Goal: Task Accomplishment & Management: Use online tool/utility

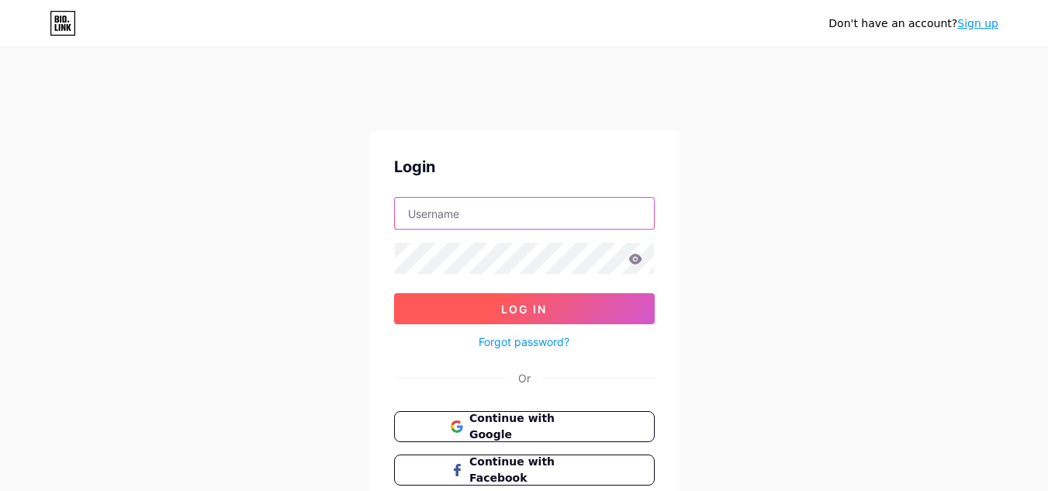
type input "[EMAIL_ADDRESS][DOMAIN_NAME]"
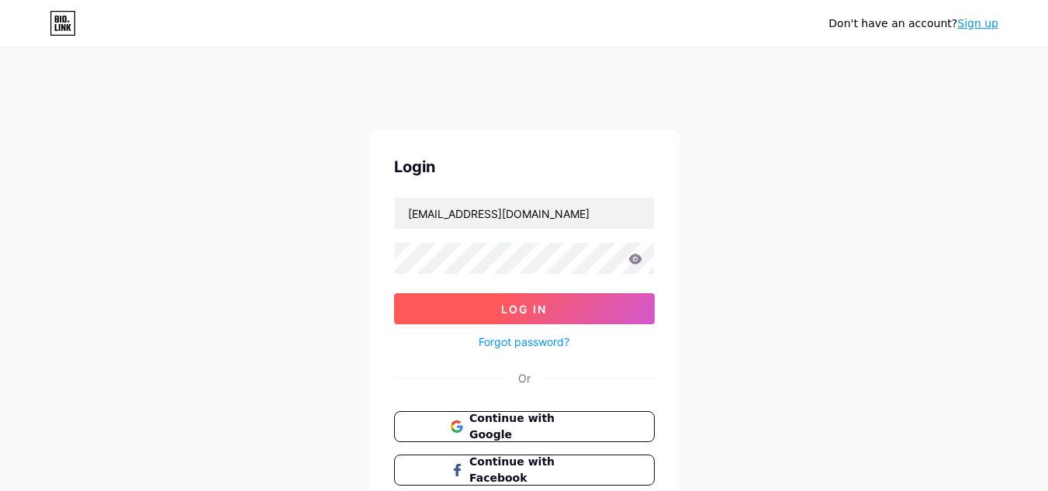
click at [533, 305] on span "Log In" at bounding box center [524, 309] width 46 height 13
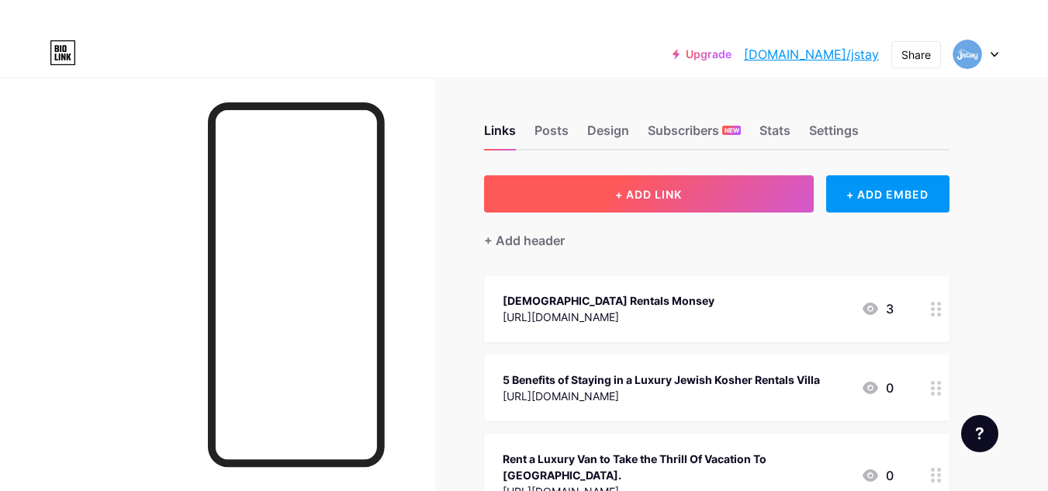
click at [730, 198] on button "+ ADD LINK" at bounding box center [649, 193] width 330 height 37
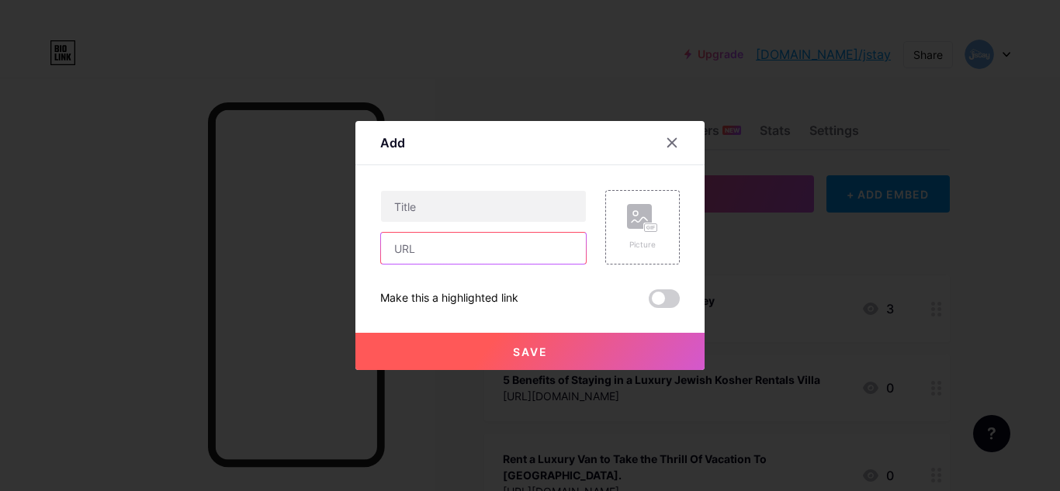
click at [431, 245] on input "text" at bounding box center [483, 248] width 205 height 31
paste input "[URL][DOMAIN_NAME]"
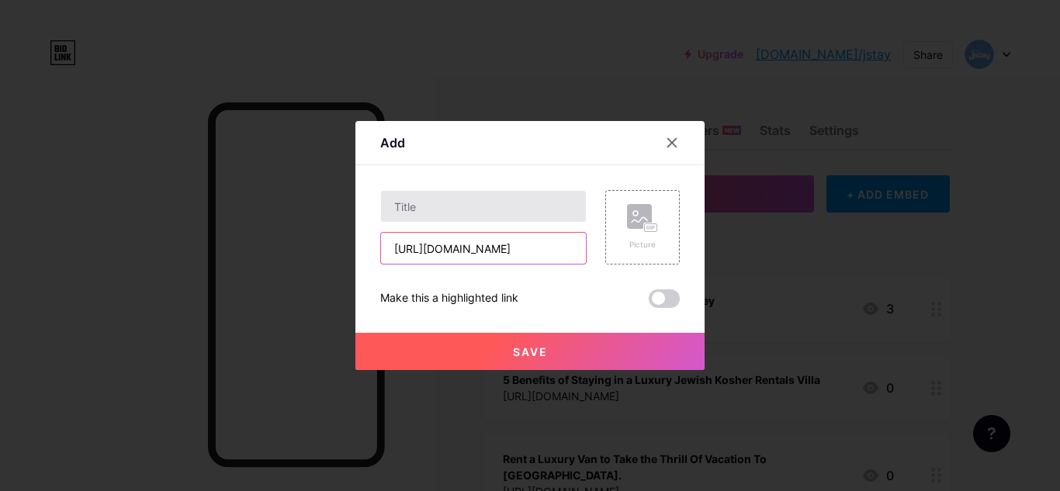
scroll to position [0, 322]
type input "[URL][DOMAIN_NAME]"
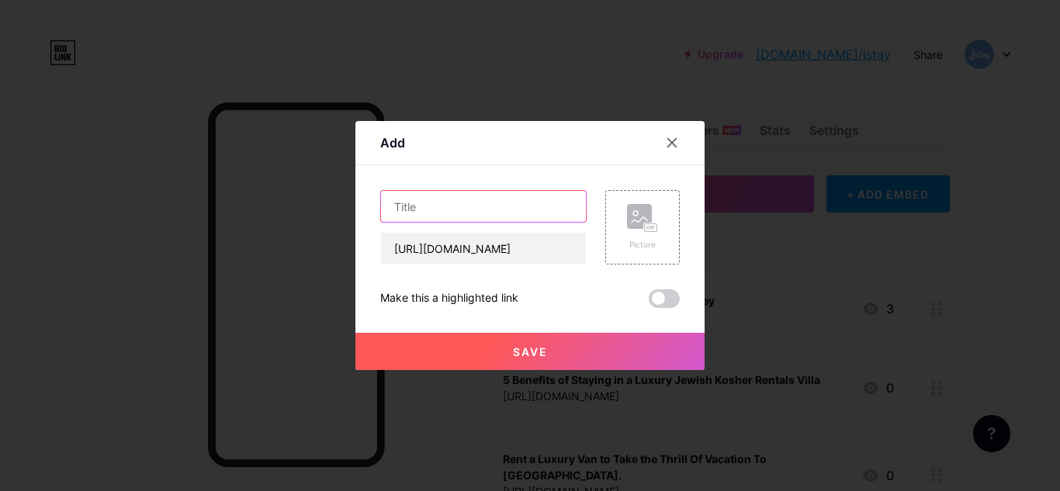
click at [426, 213] on input "text" at bounding box center [483, 206] width 205 height 31
paste input "The Luxuries of Staying in Kosher Vacation Rentals with Private Pool"
type input "The Luxuries of Staying in Kosher Vacation Rentals with Private Pool"
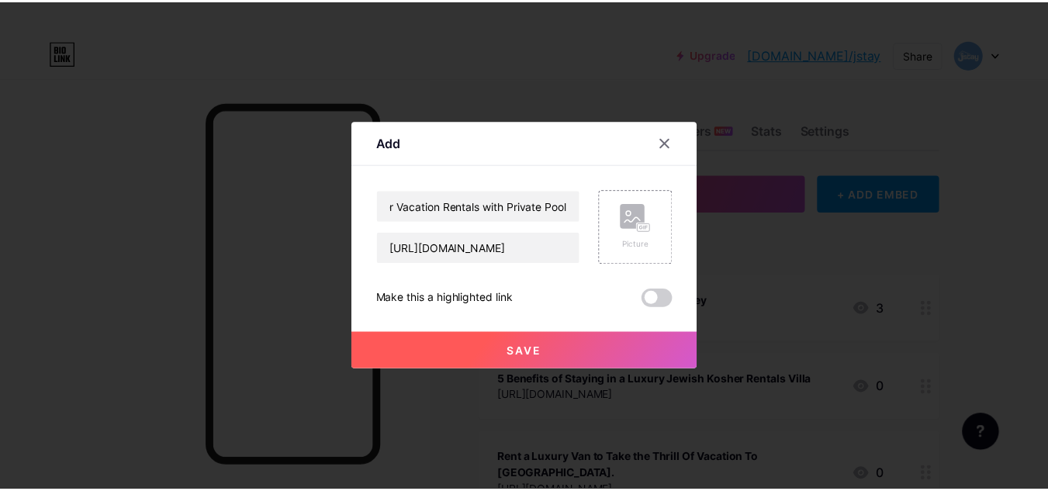
scroll to position [0, 0]
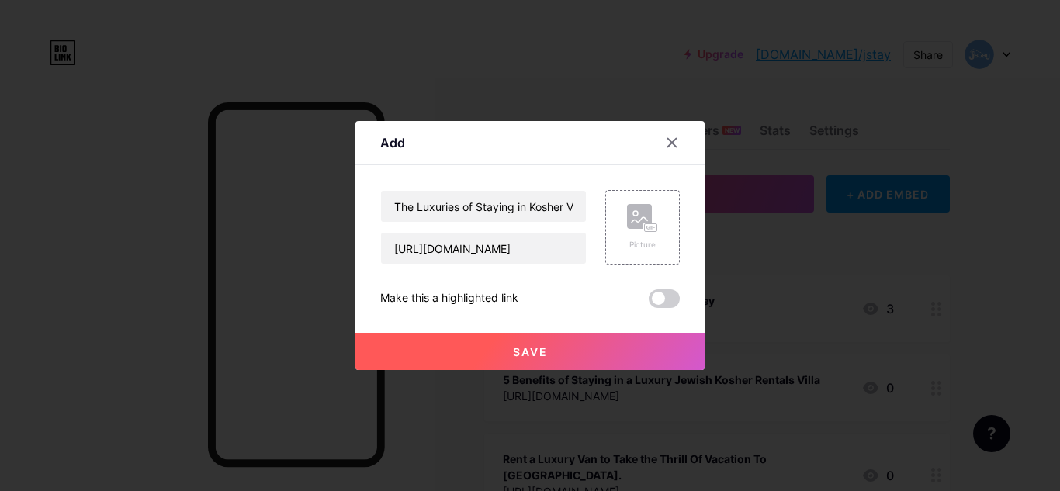
click at [666, 293] on span at bounding box center [664, 298] width 31 height 19
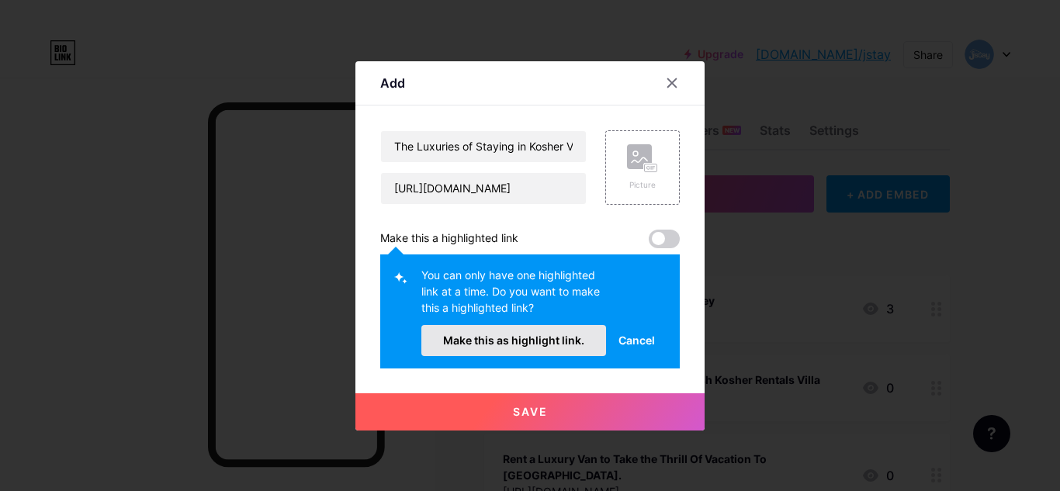
click at [539, 333] on button "Make this as highlight link." at bounding box center [513, 340] width 185 height 31
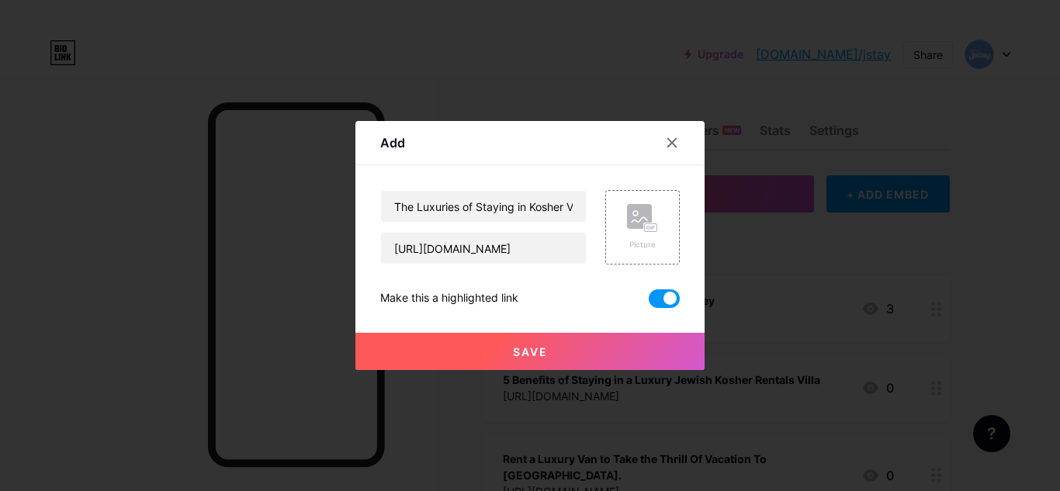
click at [601, 335] on button "Save" at bounding box center [529, 351] width 349 height 37
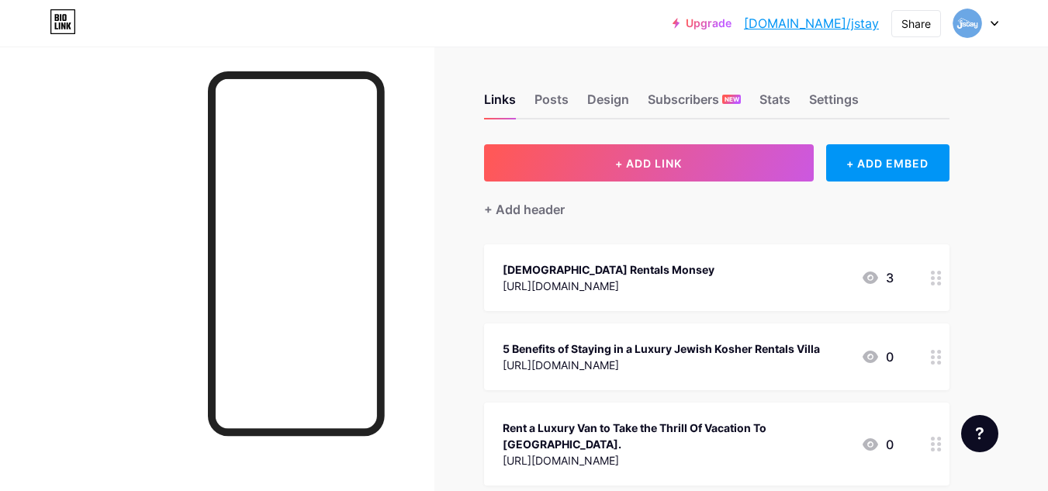
click at [848, 24] on link "[DOMAIN_NAME]/jstay" at bounding box center [811, 23] width 135 height 19
